Goal: Information Seeking & Learning: Learn about a topic

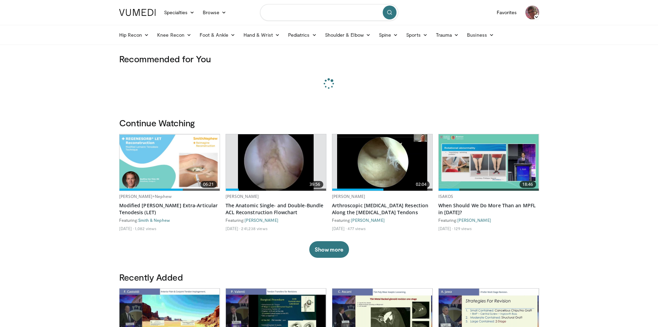
click at [301, 13] on input "Search topics, interventions" at bounding box center [329, 12] width 138 height 17
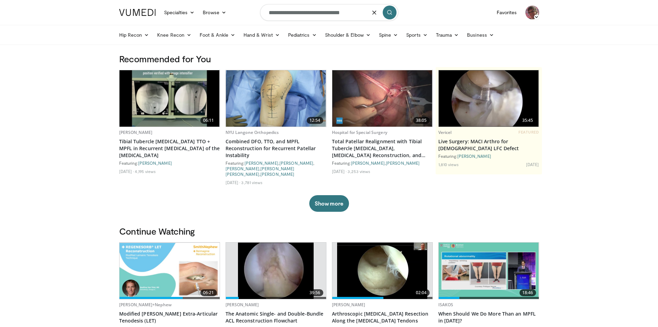
type input "**********"
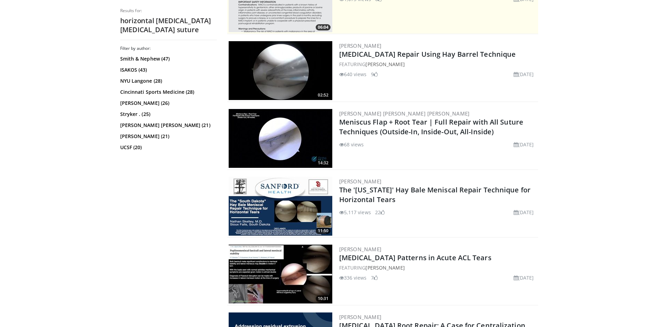
scroll to position [173, 0]
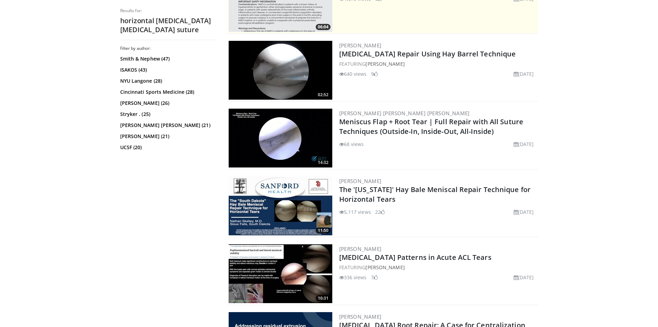
click at [434, 184] on h3 "Nathan Skelley" at bounding box center [438, 181] width 198 height 6
click at [437, 191] on link "The 'South Dakota' Hay Bale Meniscal Repair Technique for Horizontal Tears" at bounding box center [435, 194] width 192 height 19
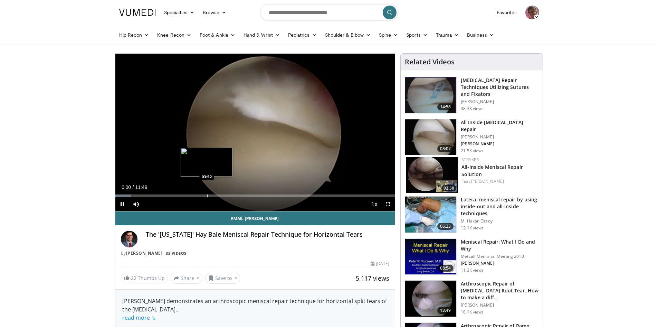
click at [207, 194] on div "Progress Bar" at bounding box center [207, 195] width 1 height 3
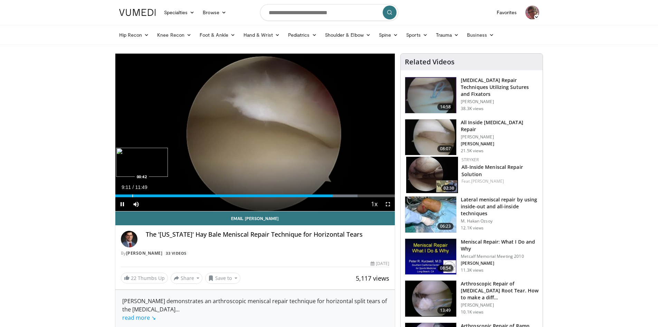
click at [132, 195] on div "09:11" at bounding box center [223, 195] width 217 height 3
